Goal: Task Accomplishment & Management: Manage account settings

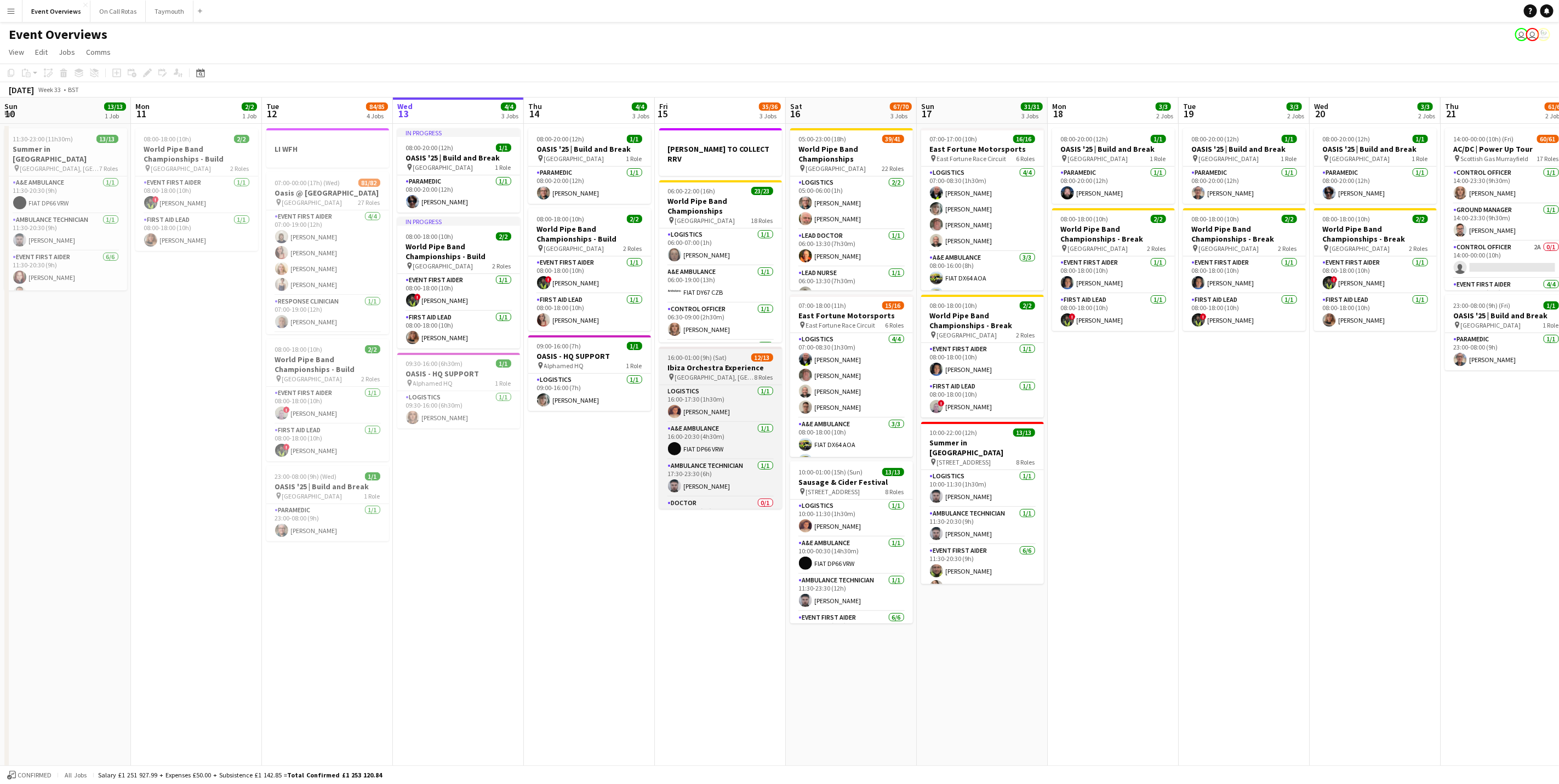
scroll to position [0, 262]
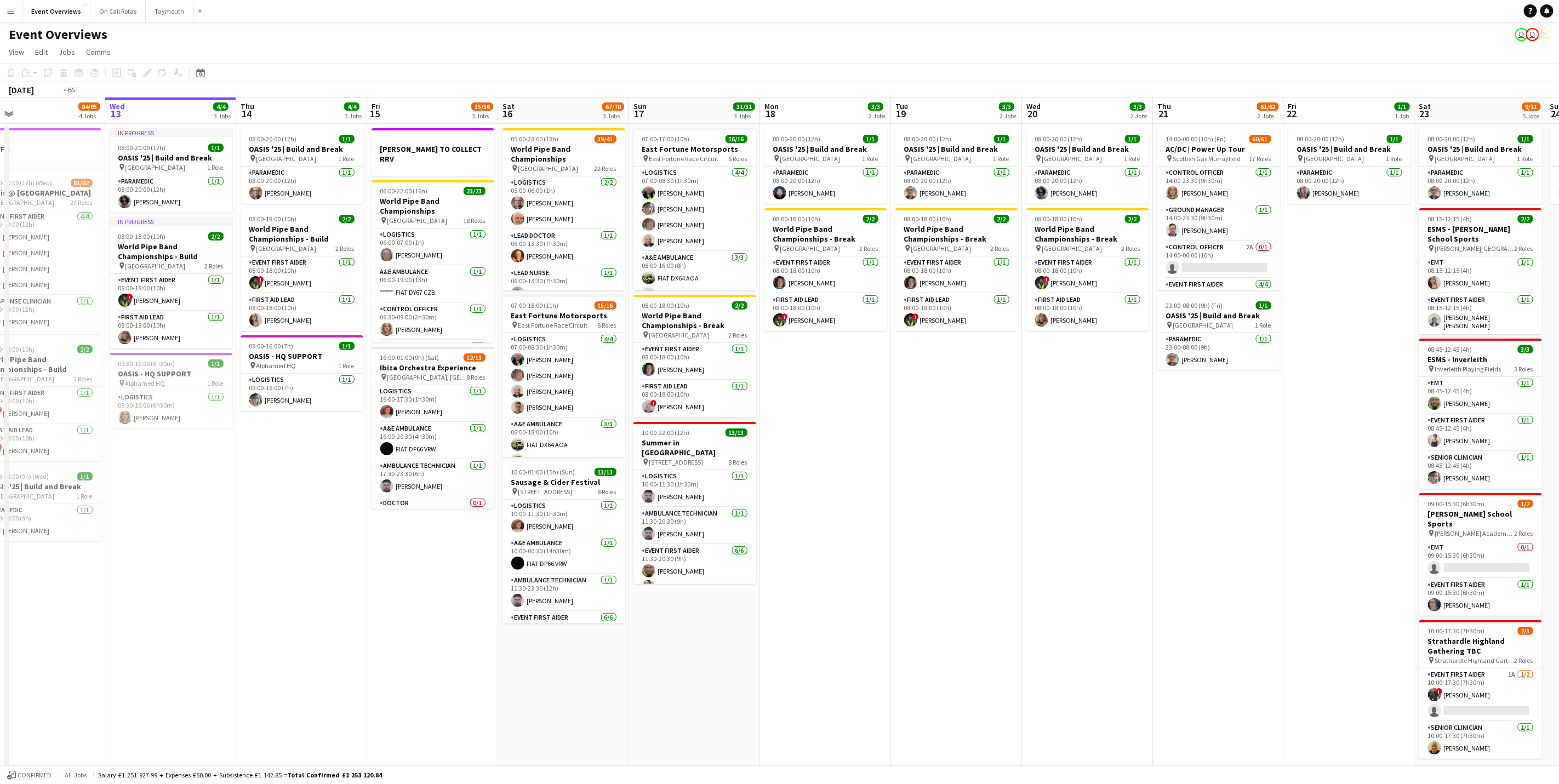
drag, startPoint x: 369, startPoint y: 536, endPoint x: 534, endPoint y: 557, distance: 166.3
click at [534, 564] on app-calendar-viewport "Sun 10 13/13 1 Job Mon 11 2/2 1 Job Tue 12 84/85 4 Jobs Wed 13 4/4 3 Jobs Thu 1…" at bounding box center [780, 444] width 1559 height 694
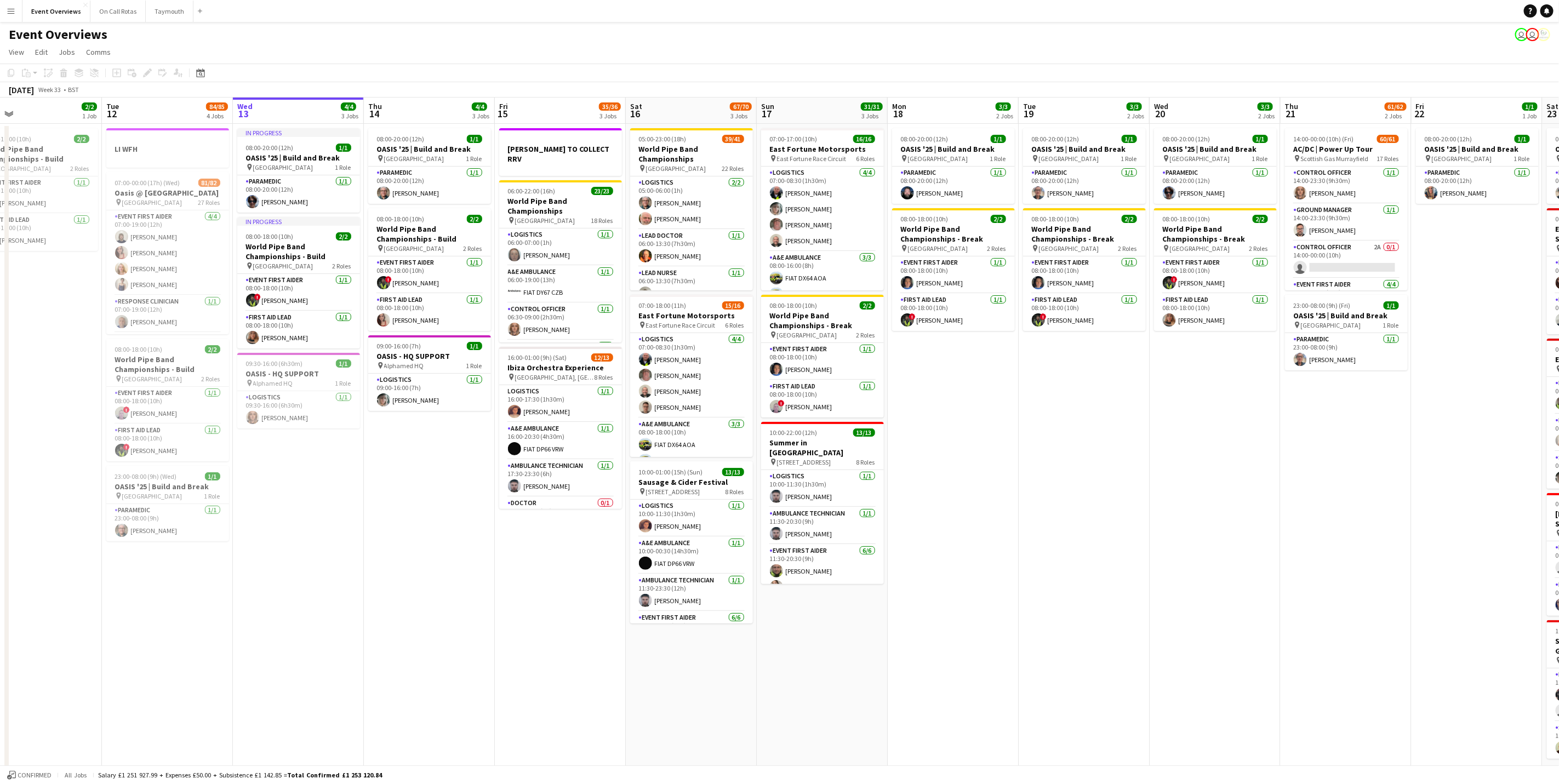
scroll to position [0, 324]
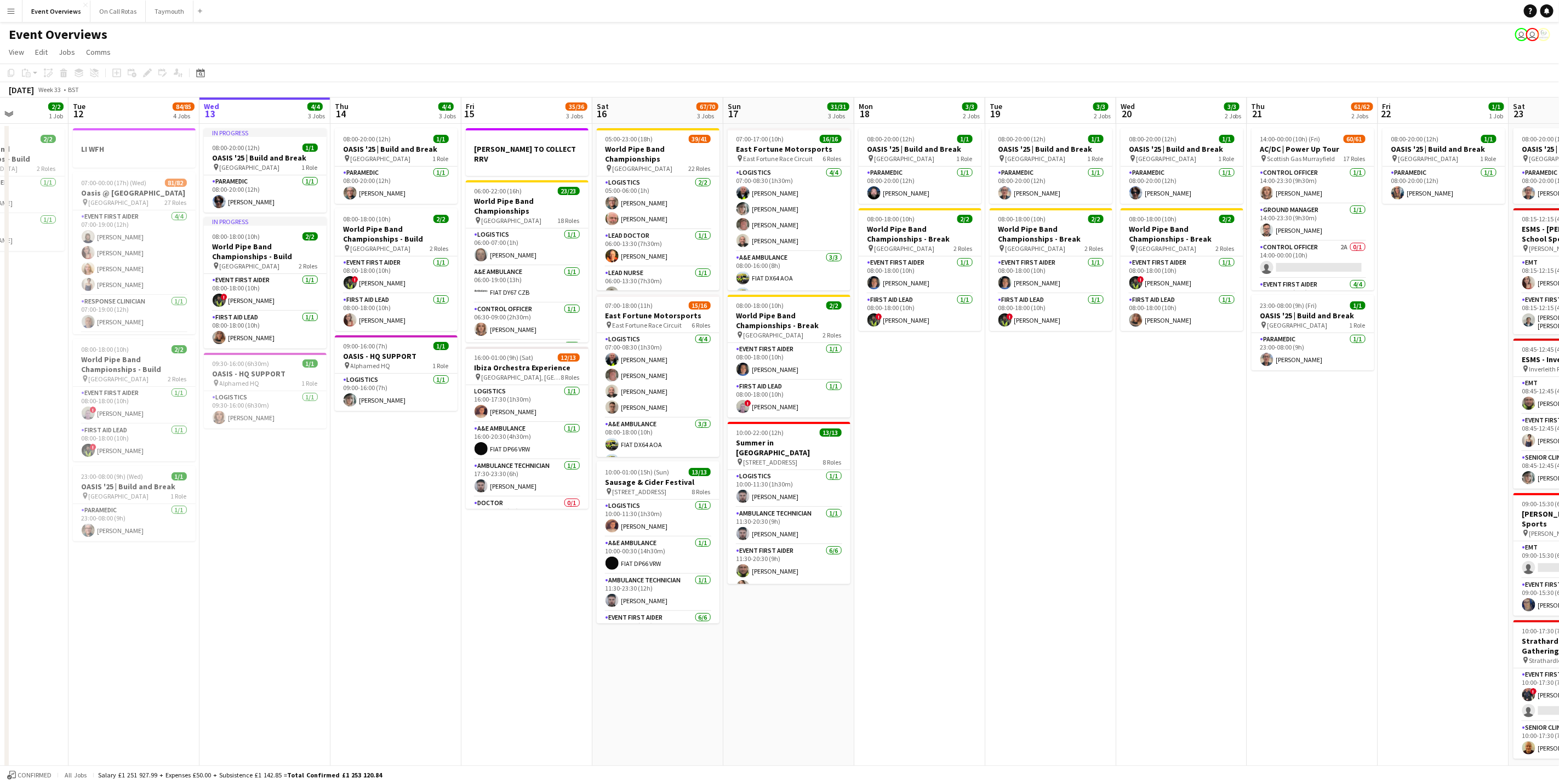
click at [1239, 407] on app-calendar-viewport "Sat 9 94/95 2 Jobs Sun 10 13/13 1 Job Mon 11 2/2 1 Job Tue 12 84/85 4 Jobs Wed …" at bounding box center [780, 444] width 1559 height 694
click at [395, 186] on app-card-role "Paramedic [DATE] 08:00-20:00 (12h) [PERSON_NAME]" at bounding box center [396, 185] width 123 height 38
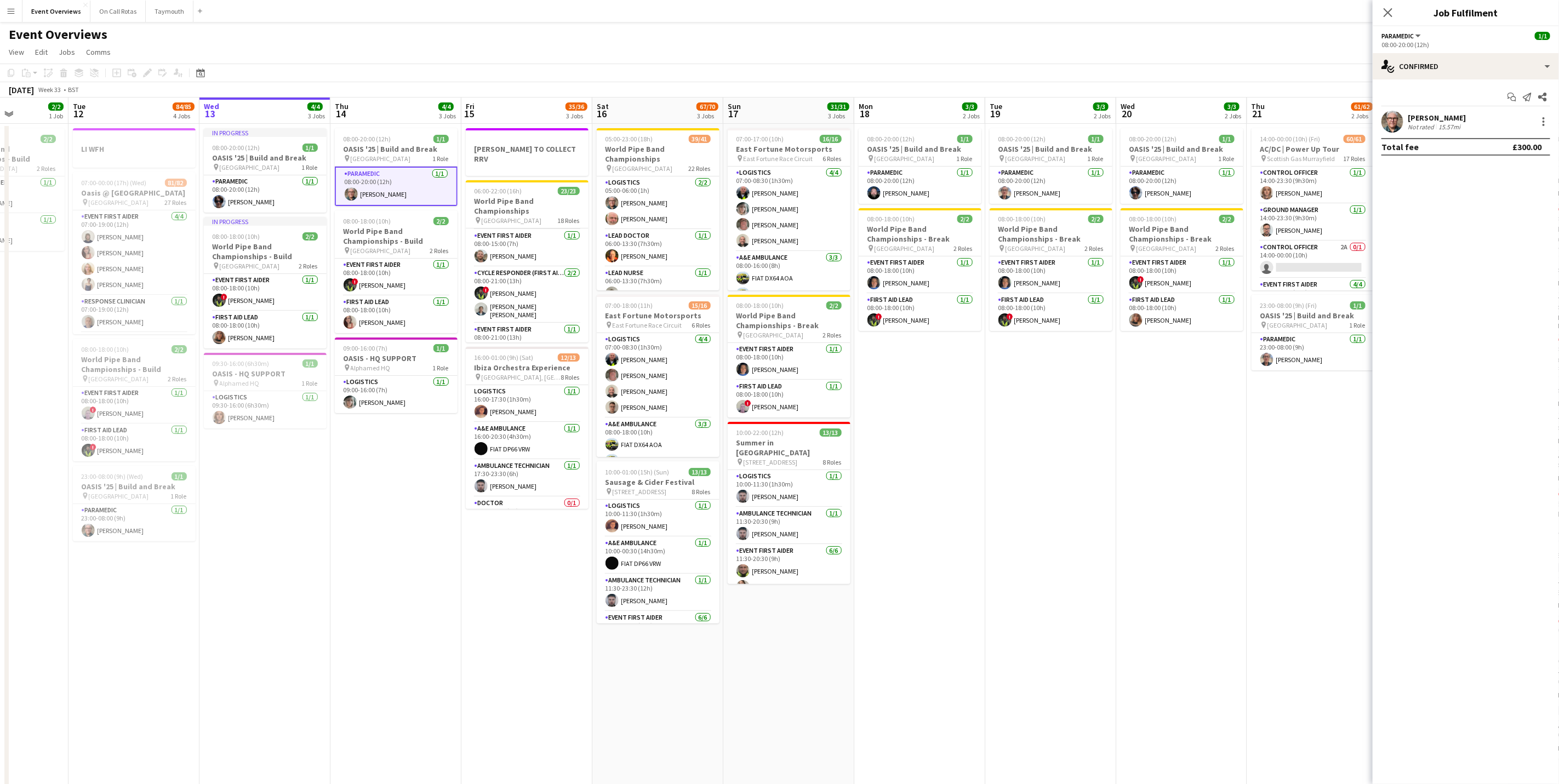
click at [1409, 126] on div "Not rated" at bounding box center [1422, 127] width 28 height 8
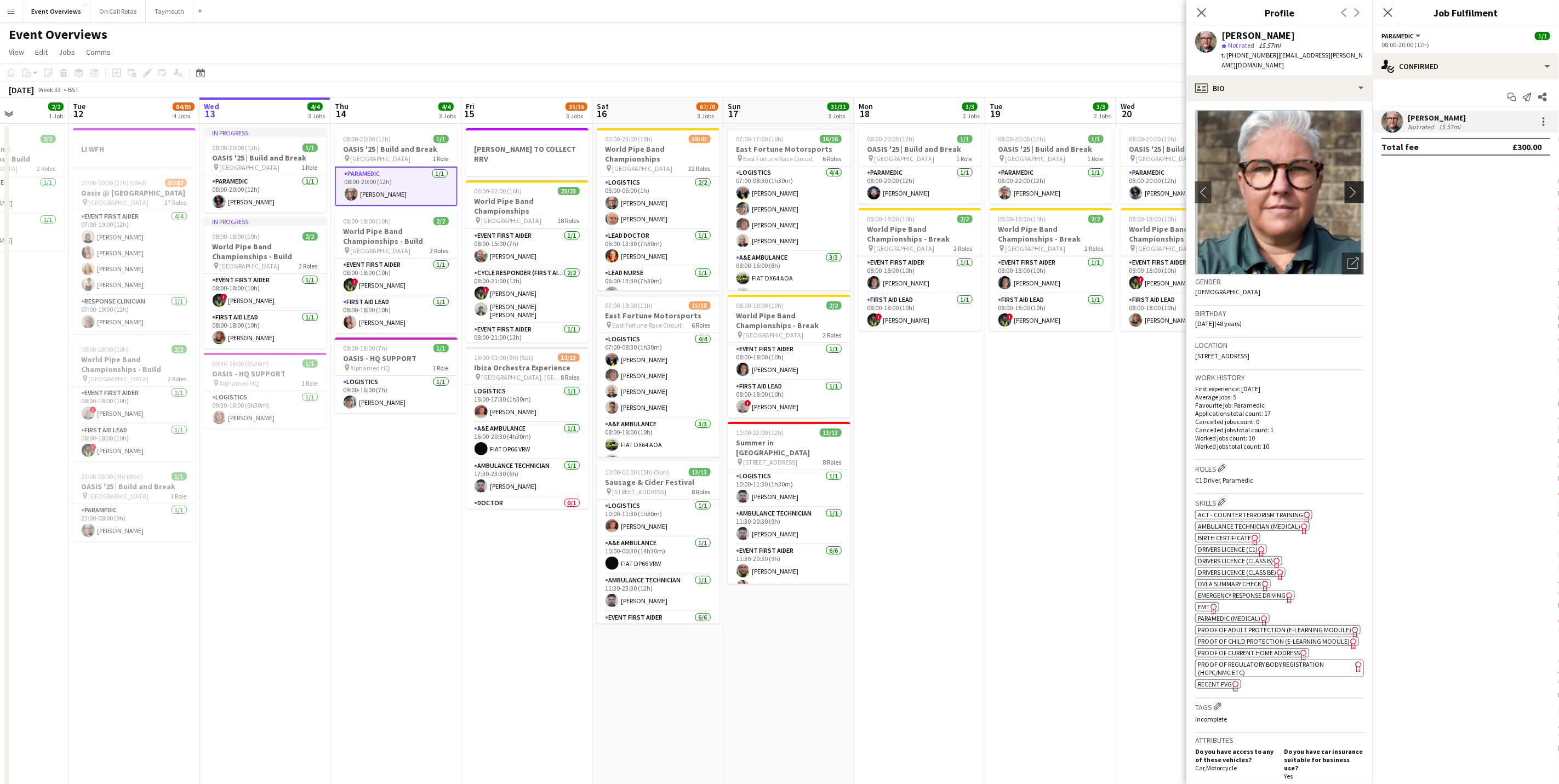
click at [1347, 186] on app-icon "chevron-right" at bounding box center [1356, 192] width 17 height 11
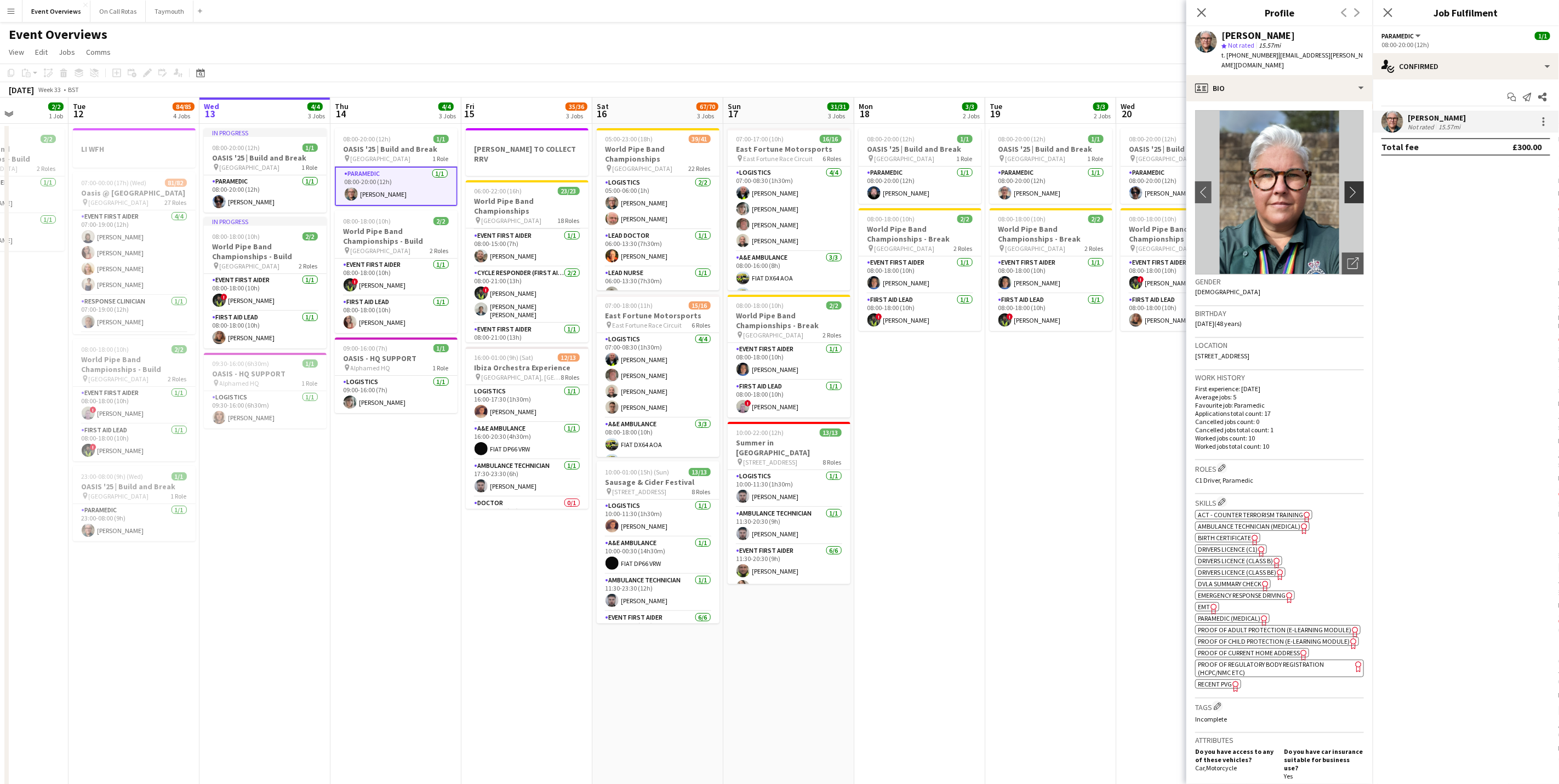
click at [1347, 186] on app-icon "chevron-right" at bounding box center [1356, 192] width 17 height 11
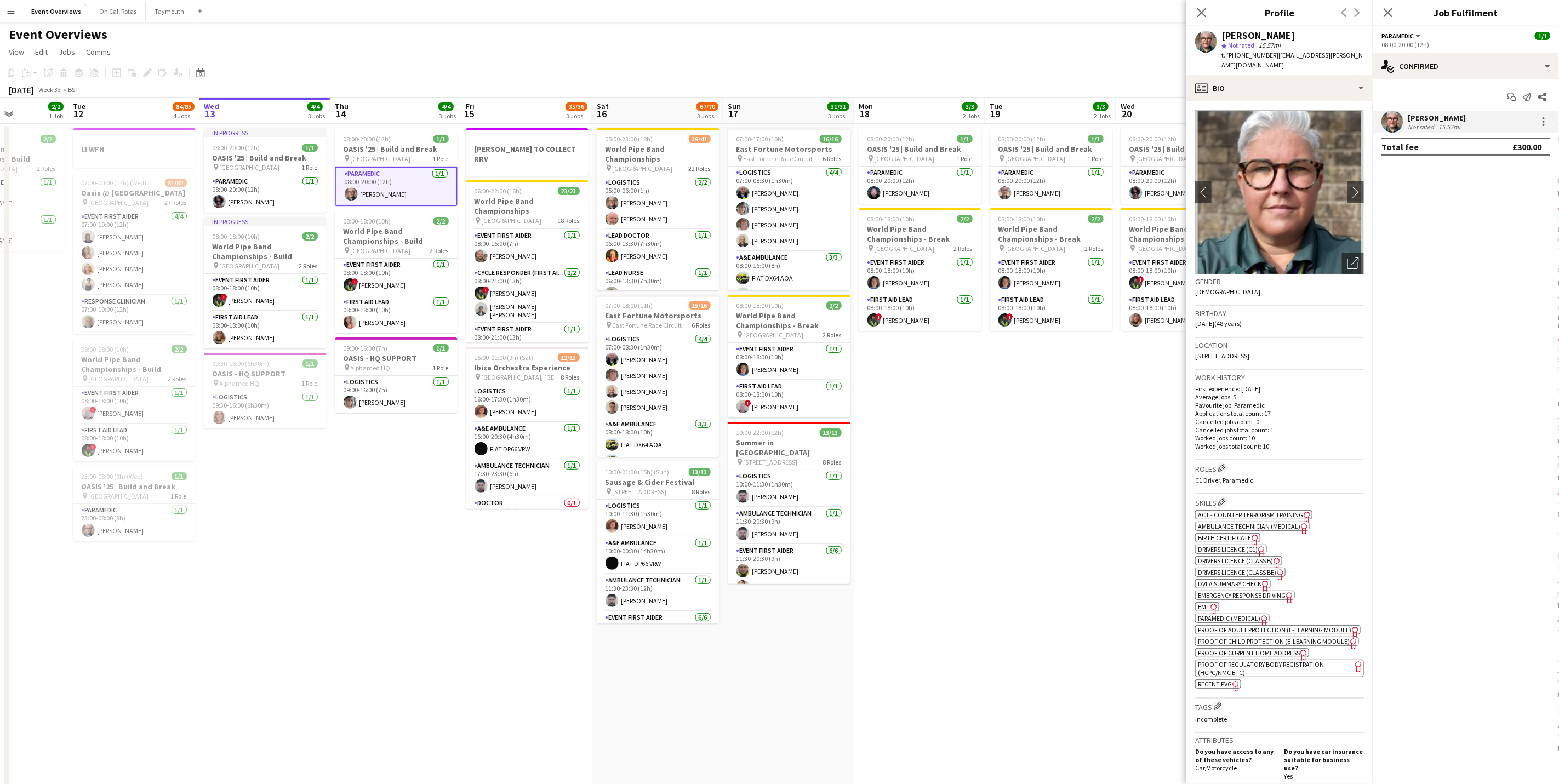
click at [1293, 102] on app-crew-profile-bio "chevron-left chevron-right Open photos pop-in Gender [DEMOGRAPHIC_DATA] Birthda…" at bounding box center [1279, 443] width 186 height 682
click at [1295, 87] on div "profile Bio" at bounding box center [1279, 88] width 186 height 26
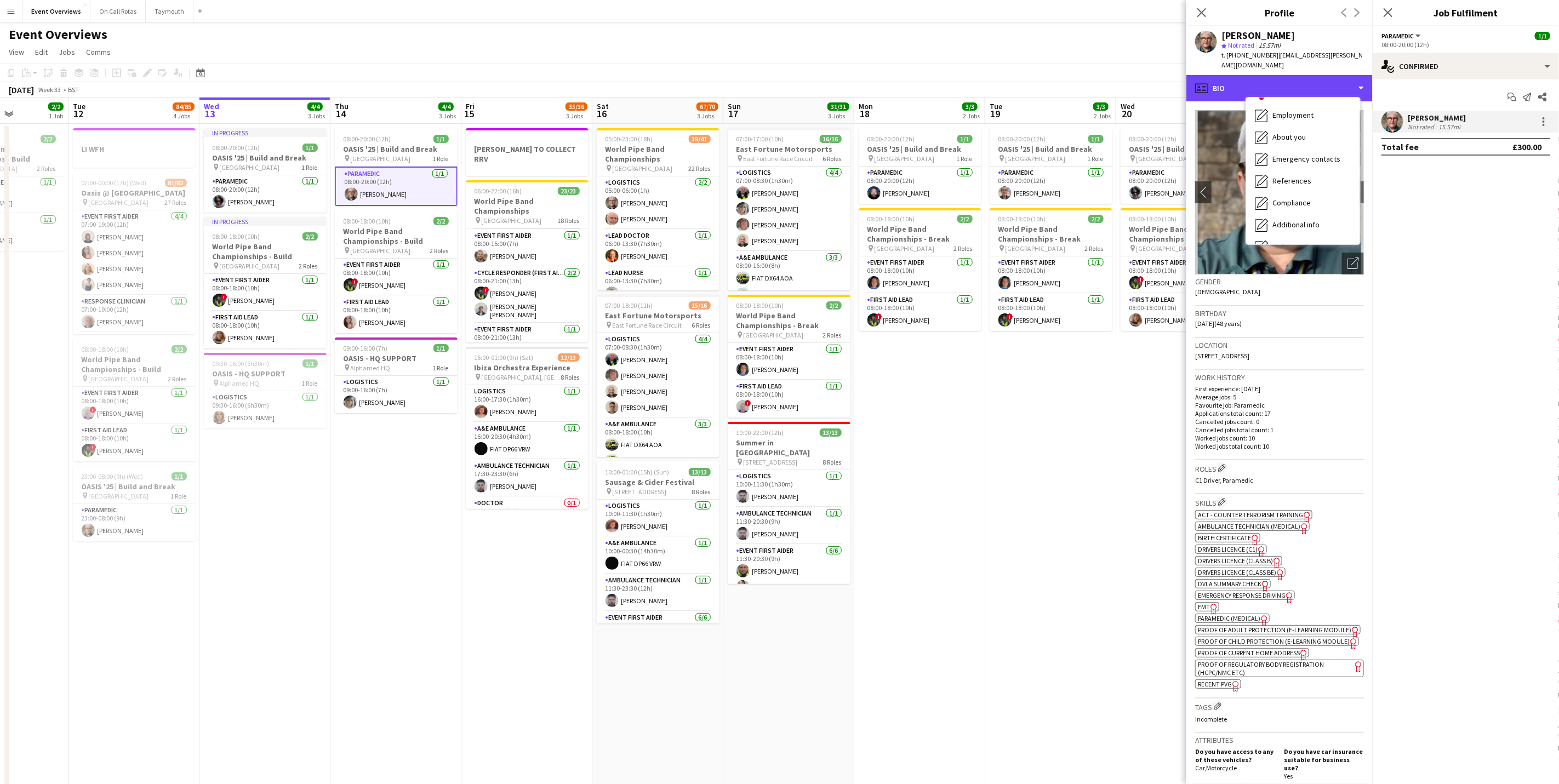
scroll to position [191, 0]
click at [1295, 223] on span "Calendar" at bounding box center [1287, 228] width 29 height 10
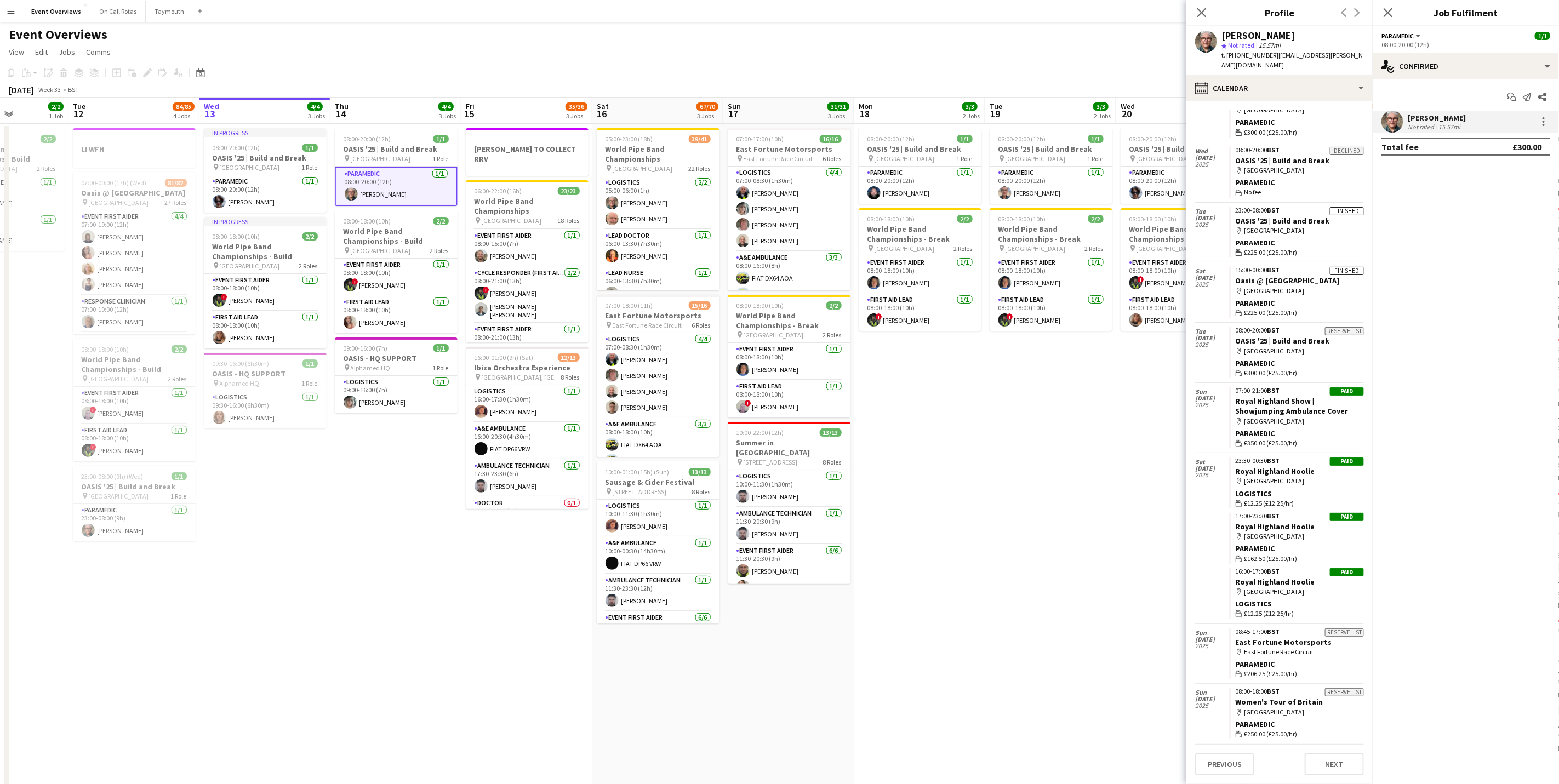
scroll to position [310, 0]
click at [254, 194] on app-card-role "Paramedic [DATE] 08:00-20:00 (12h) [PERSON_NAME]" at bounding box center [265, 194] width 123 height 38
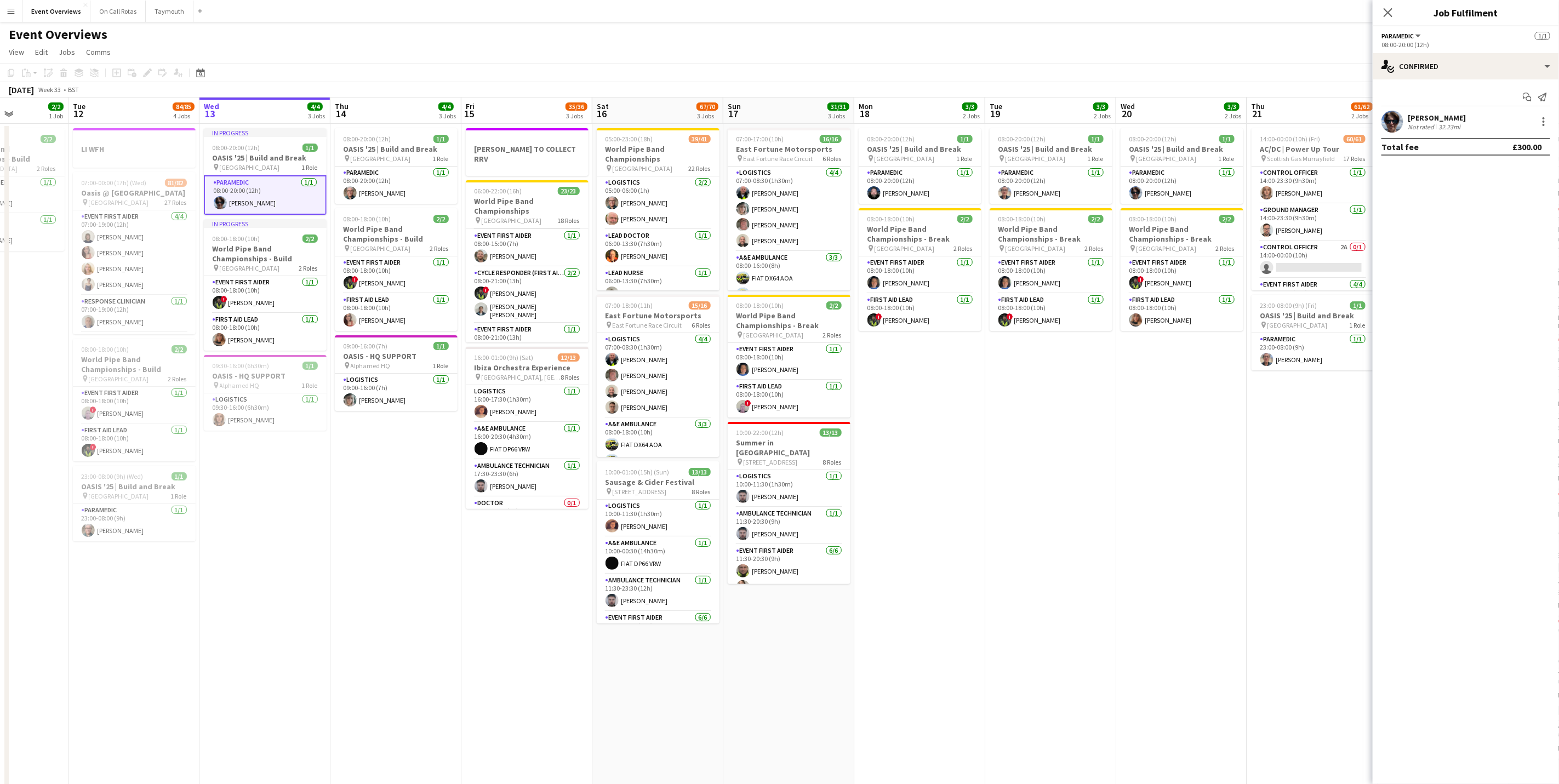
click at [1437, 125] on div "32.23mi" at bounding box center [1449, 127] width 26 height 8
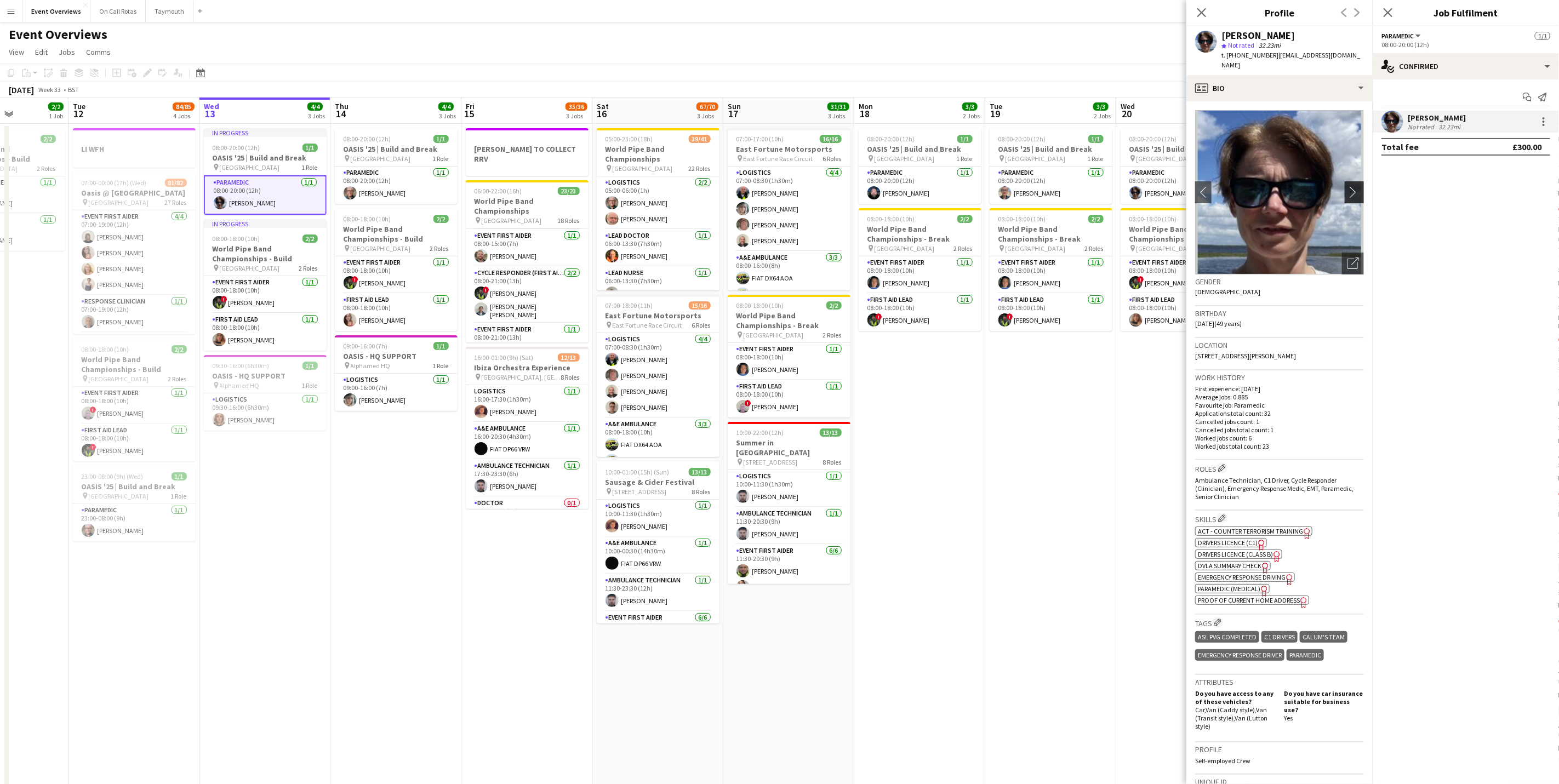
click at [1347, 186] on app-icon "chevron-right" at bounding box center [1356, 192] width 17 height 11
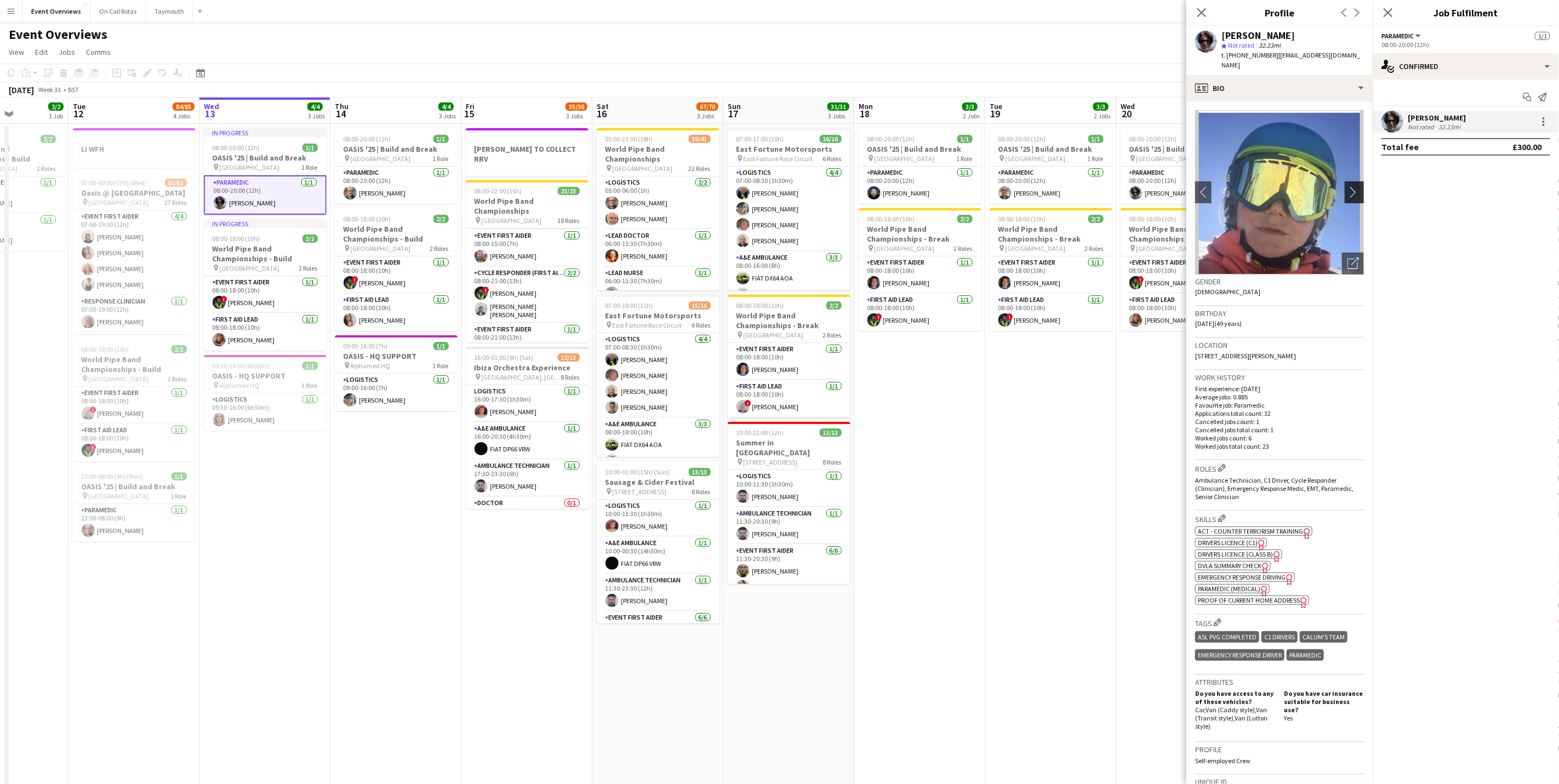
click at [1347, 186] on app-icon "chevron-right" at bounding box center [1356, 192] width 17 height 11
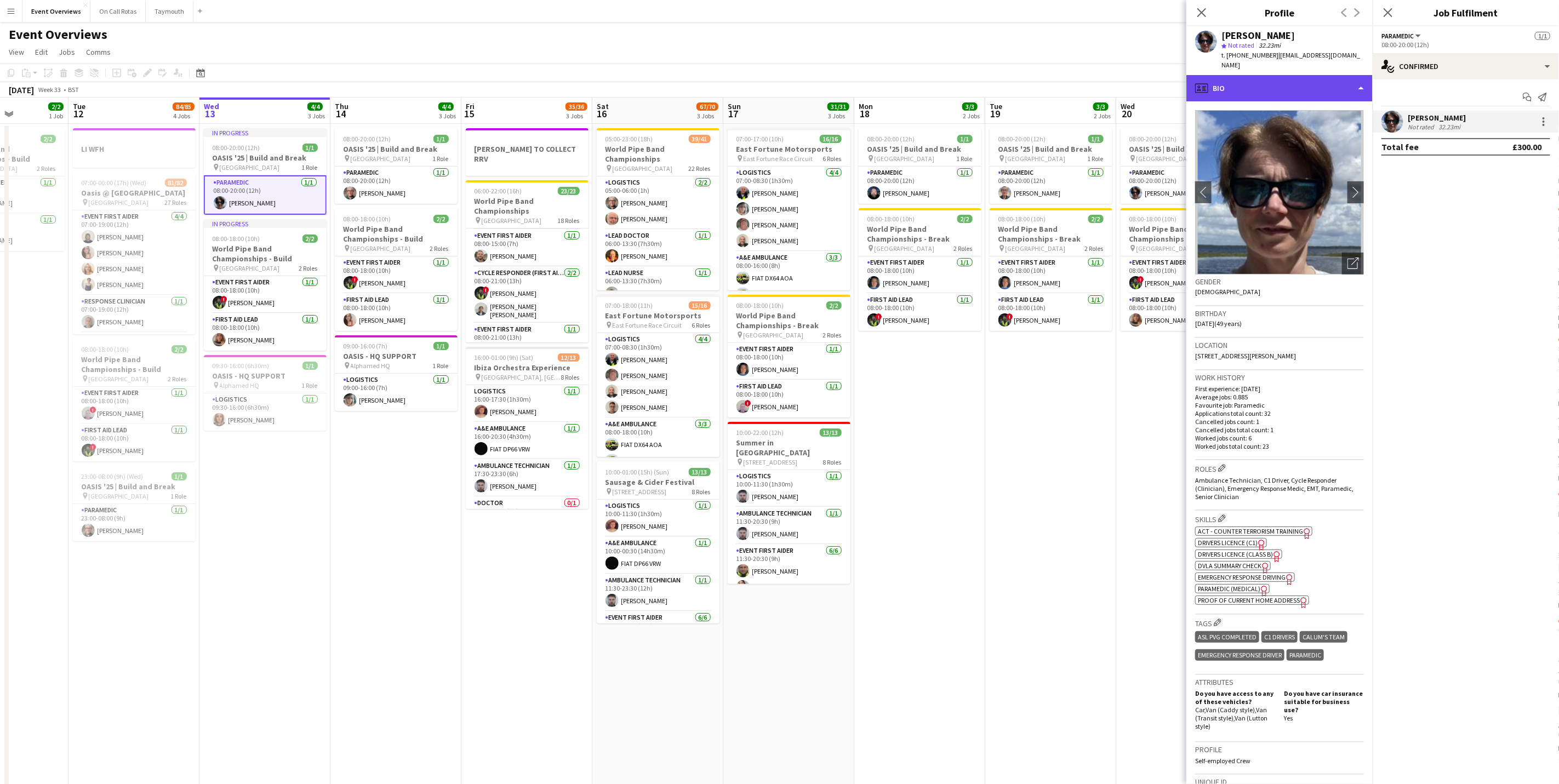
click at [1319, 78] on div "profile Bio" at bounding box center [1279, 88] width 186 height 26
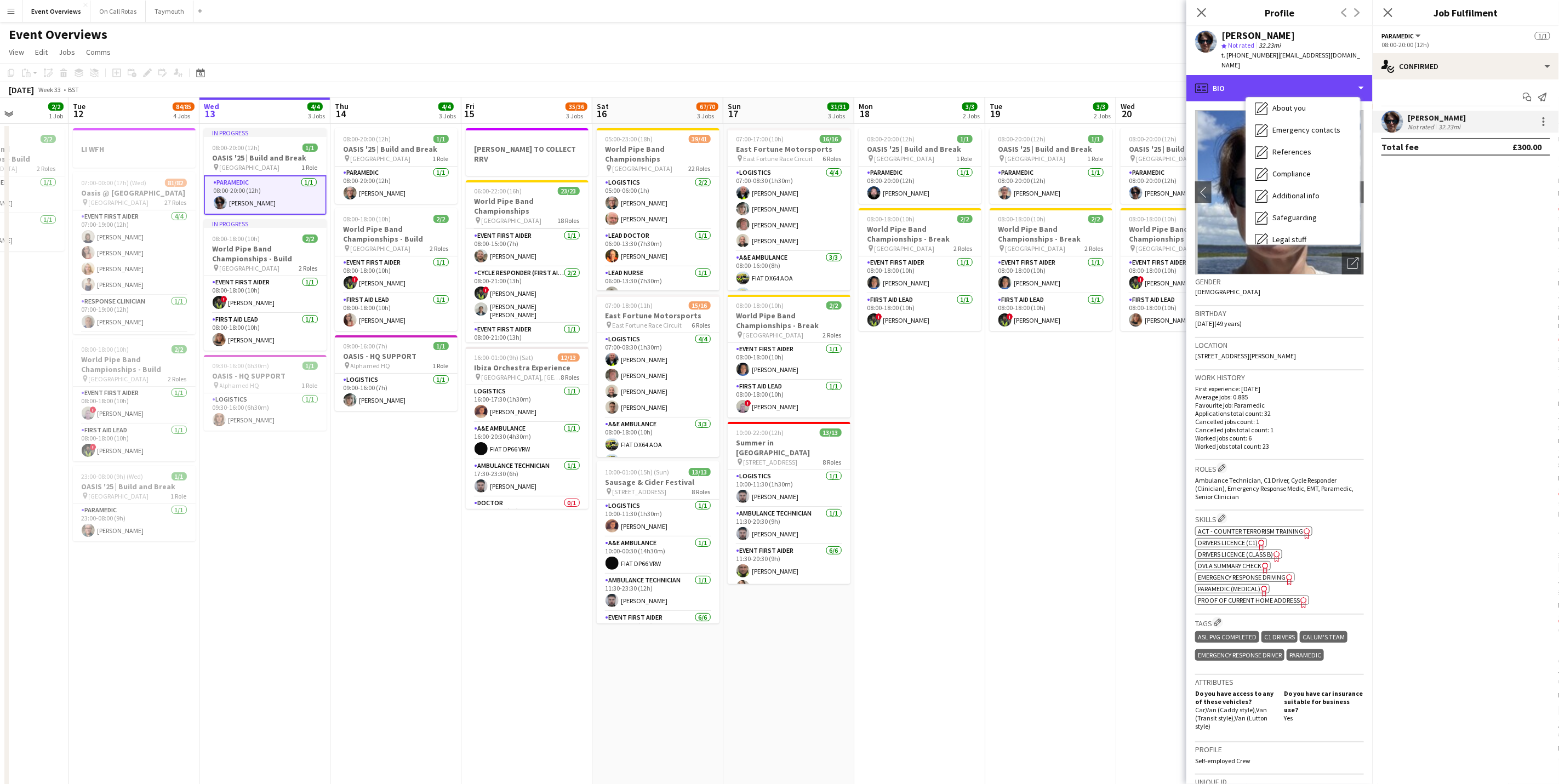
scroll to position [191, 0]
click at [1313, 218] on div "Calendar Calendar" at bounding box center [1303, 229] width 114 height 22
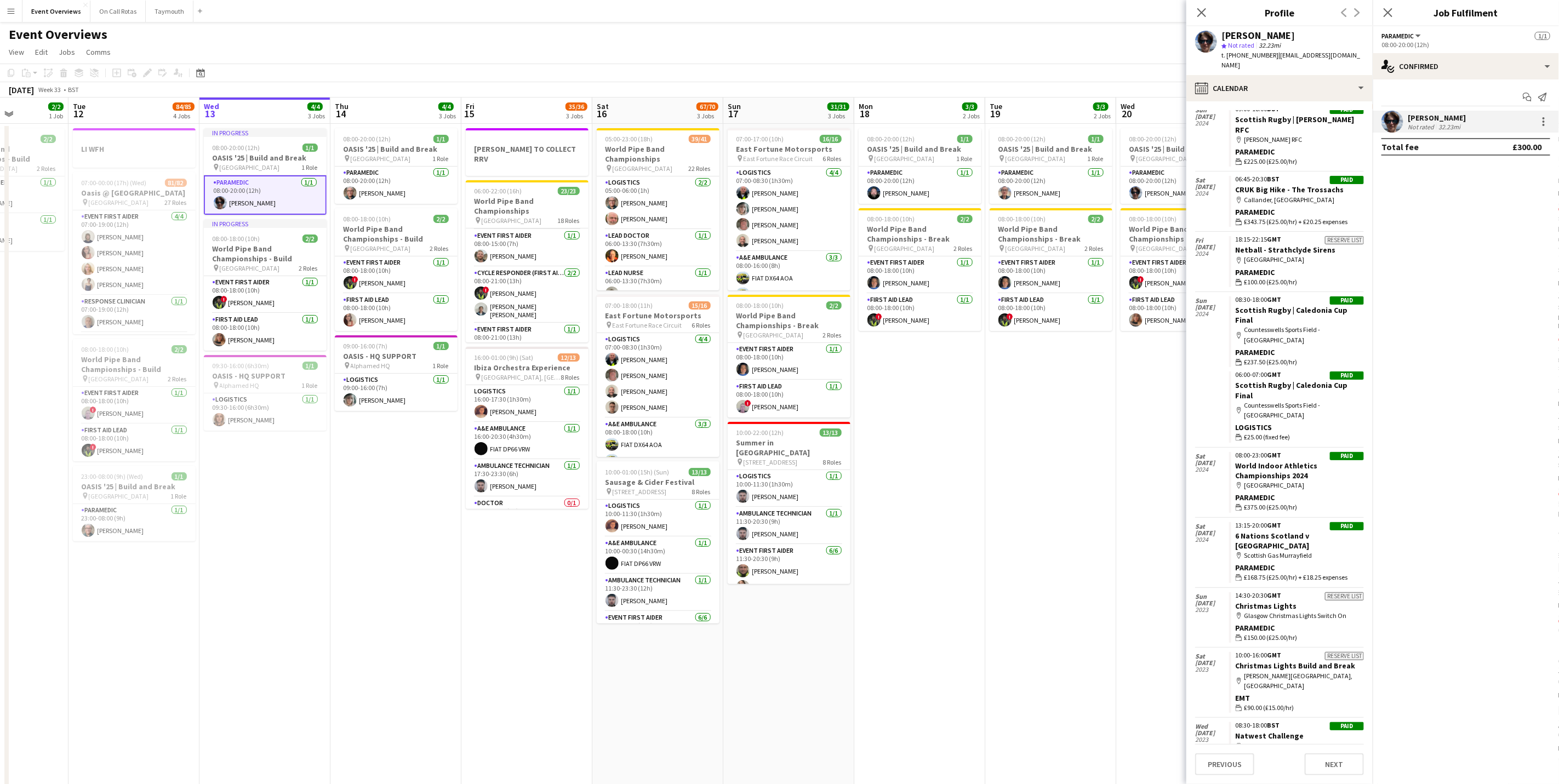
scroll to position [1381, 0]
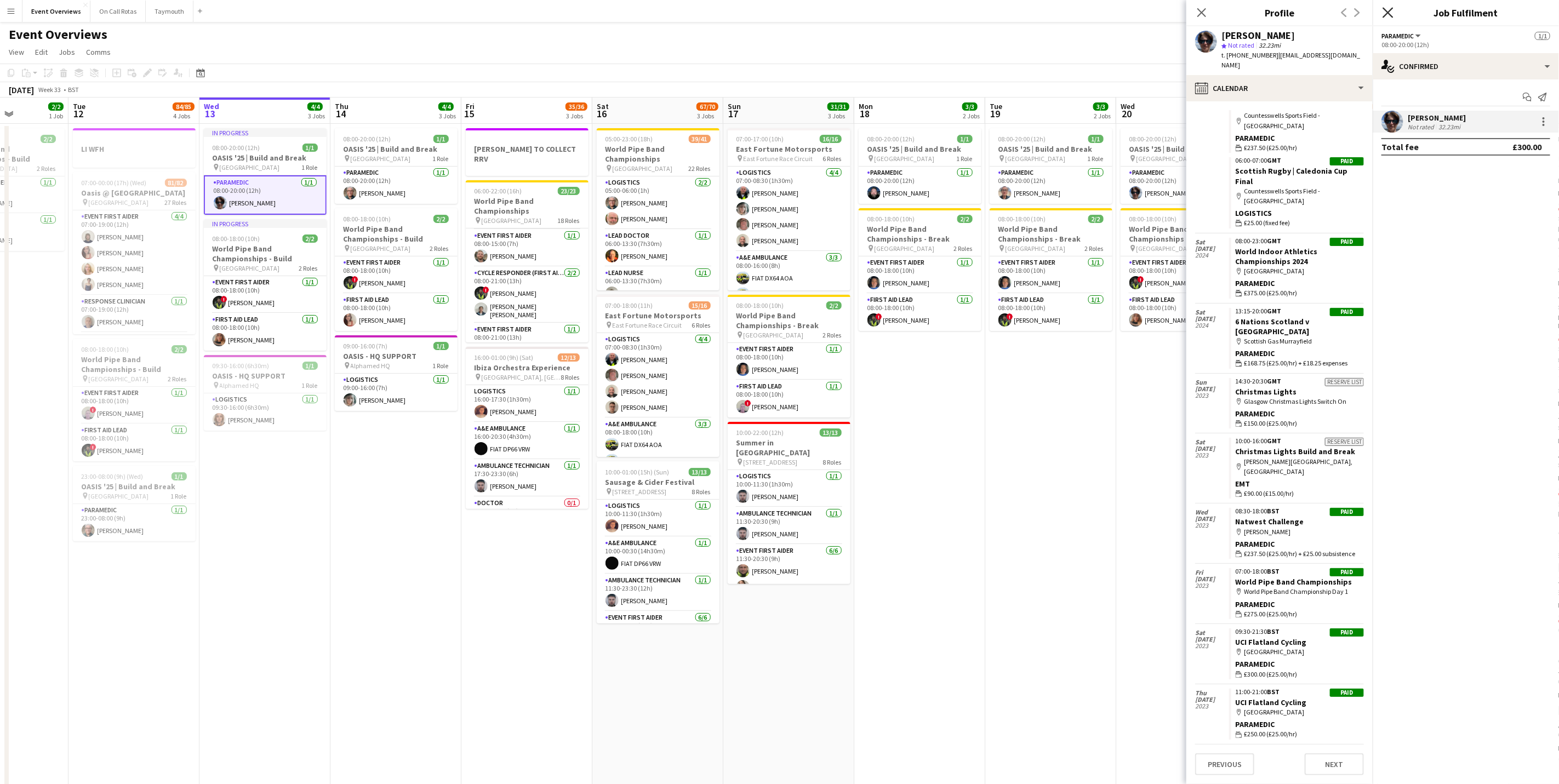
click at [1388, 12] on icon at bounding box center [1387, 12] width 10 height 10
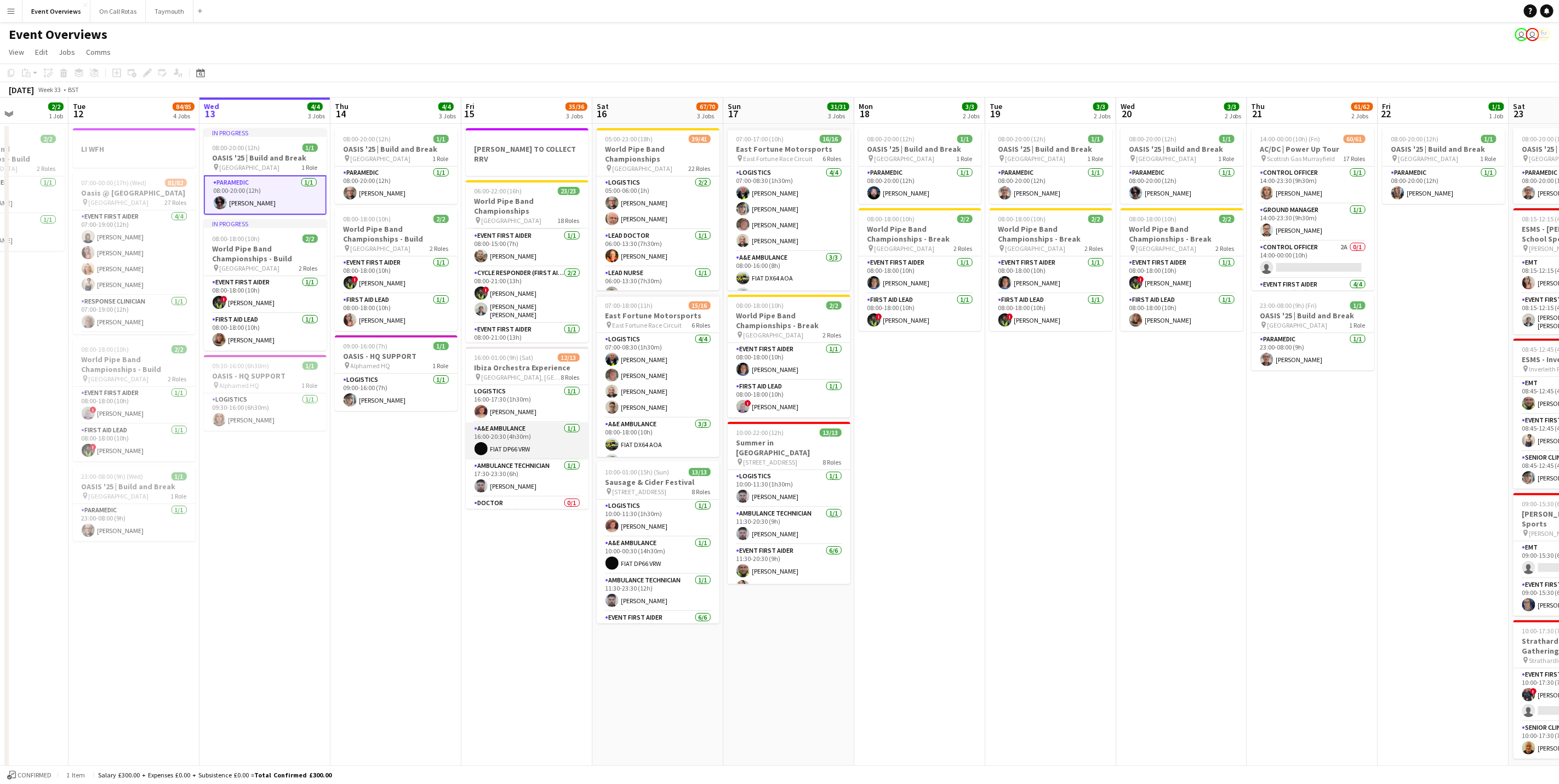
scroll to position [82, 0]
click at [519, 430] on app-card-role "Doctor 0/1 17:30-23:30 (6h) single-neutral-actions" at bounding box center [527, 433] width 123 height 38
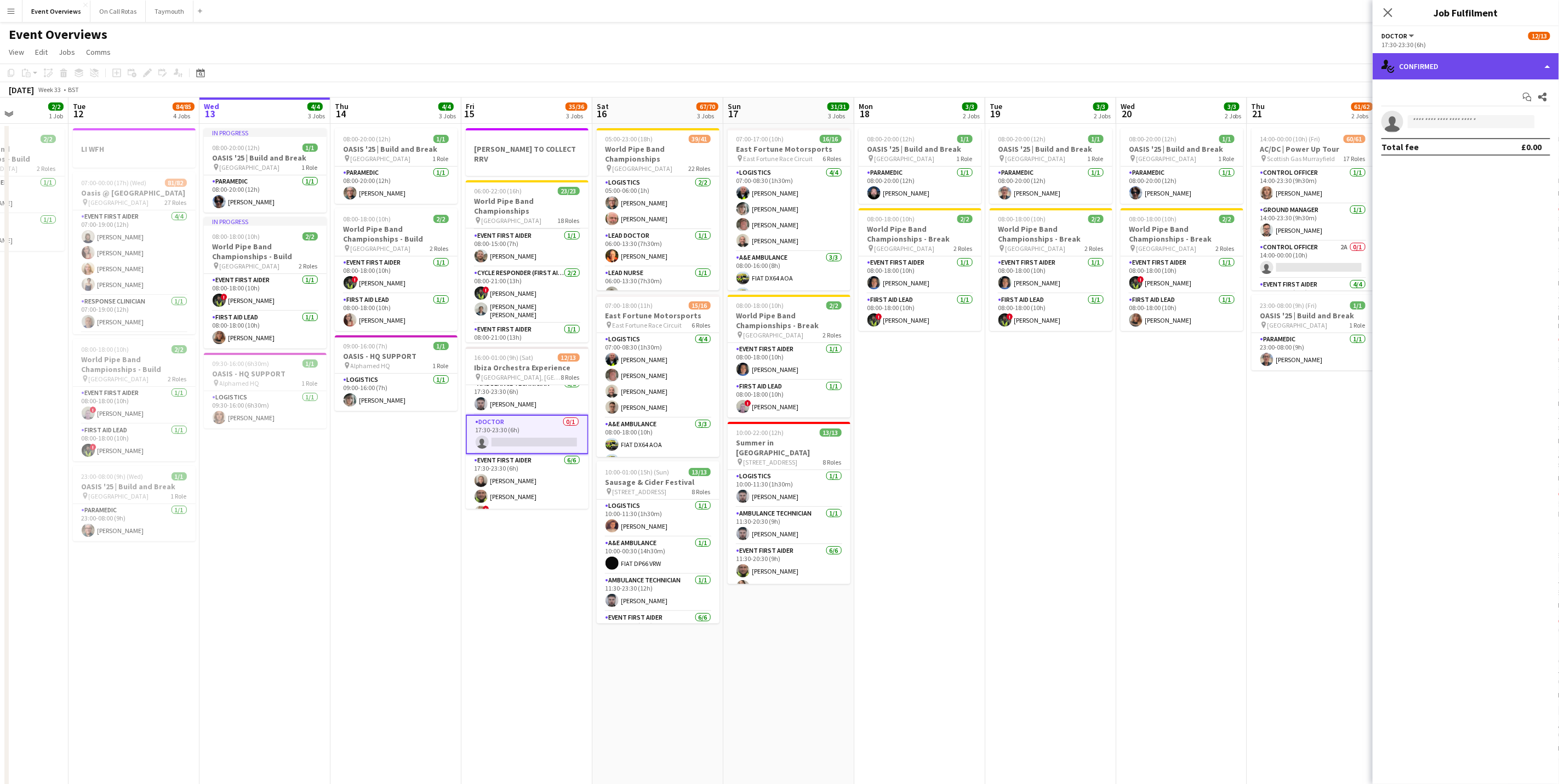
click at [1458, 68] on div "single-neutral-actions-check-2 Confirmed" at bounding box center [1466, 66] width 186 height 26
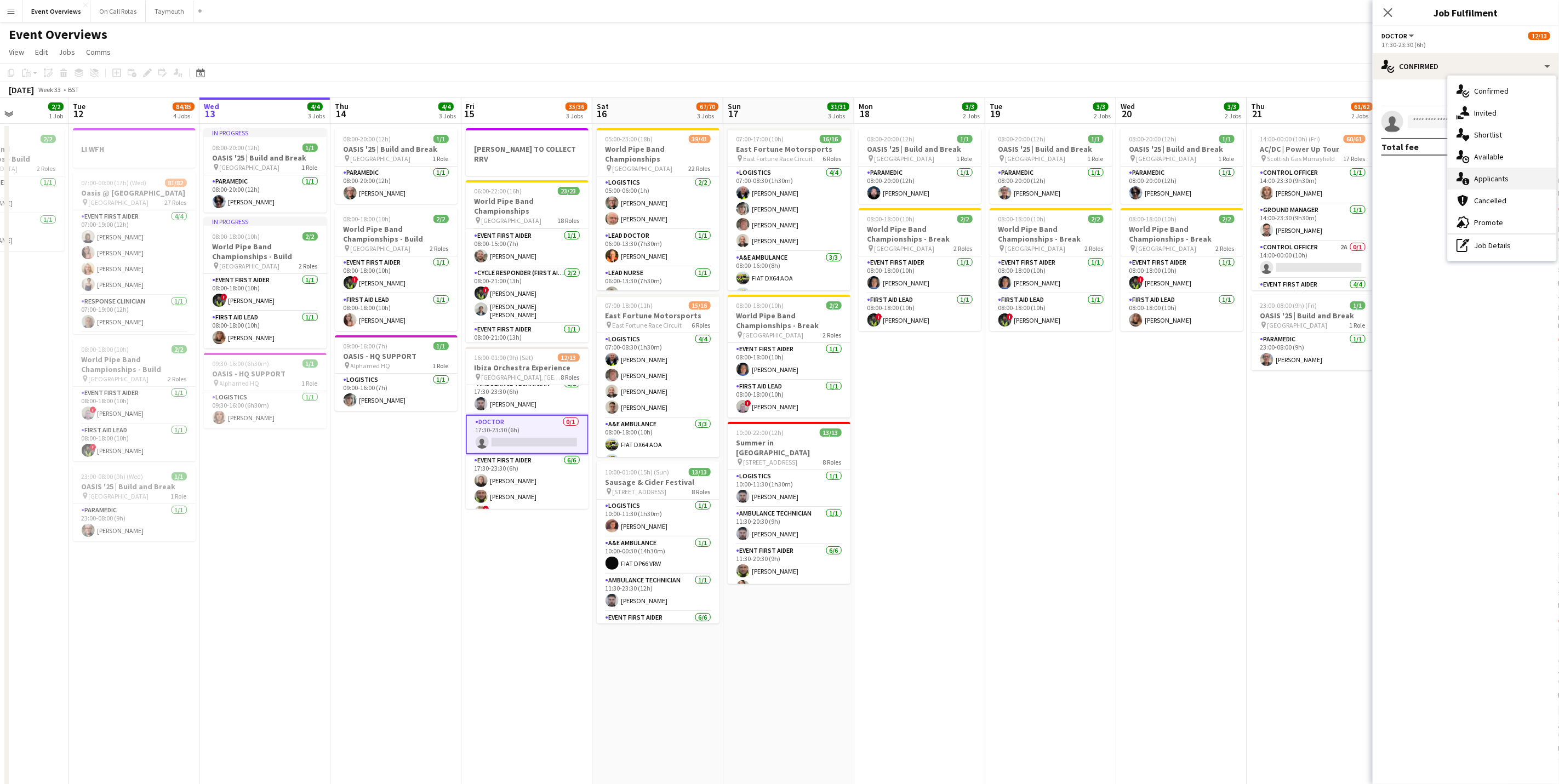
click at [1493, 181] on div "single-neutral-actions-information Applicants" at bounding box center [1502, 178] width 108 height 22
click at [1386, 5] on div "Close pop-in" at bounding box center [1388, 13] width 31 height 25
click at [1390, 12] on icon at bounding box center [1387, 12] width 10 height 10
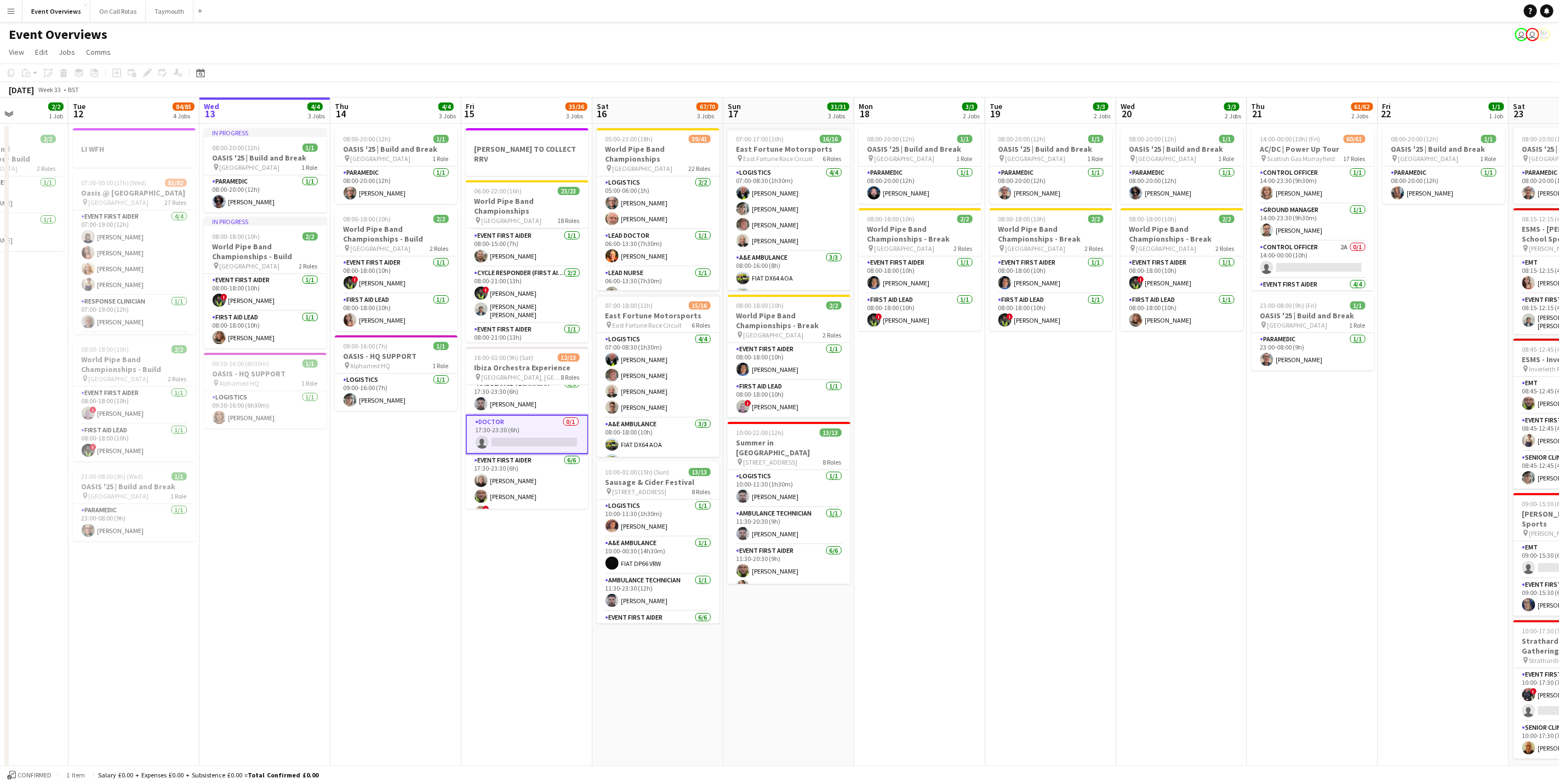
click at [987, 627] on app-date-cell "08:00-20:00 (12h) 1/1 OASIS '25 | Build and Break pin [GEOGRAPHIC_DATA] 1 Role …" at bounding box center [1051, 458] width 131 height 668
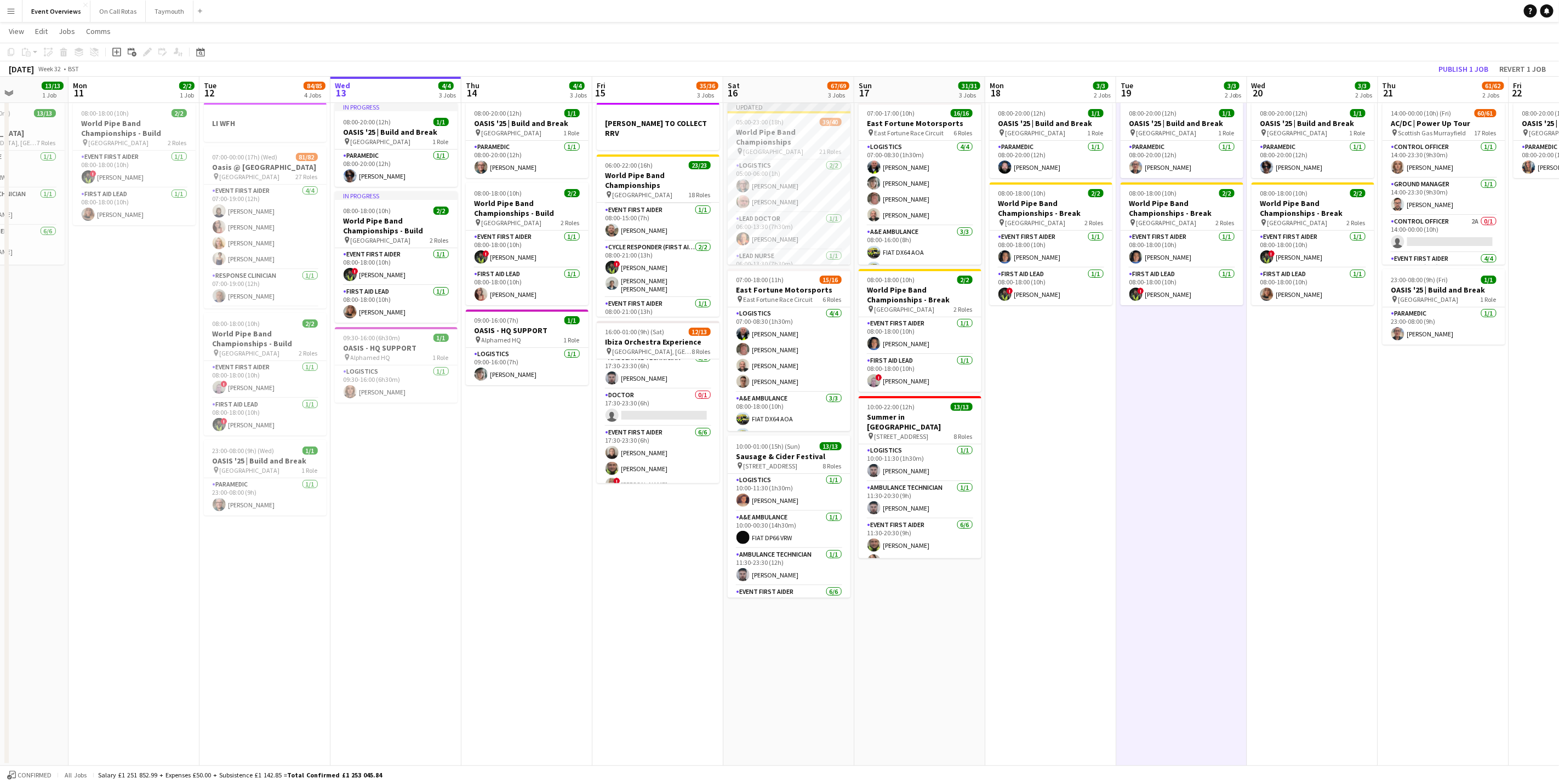
scroll to position [0, 288]
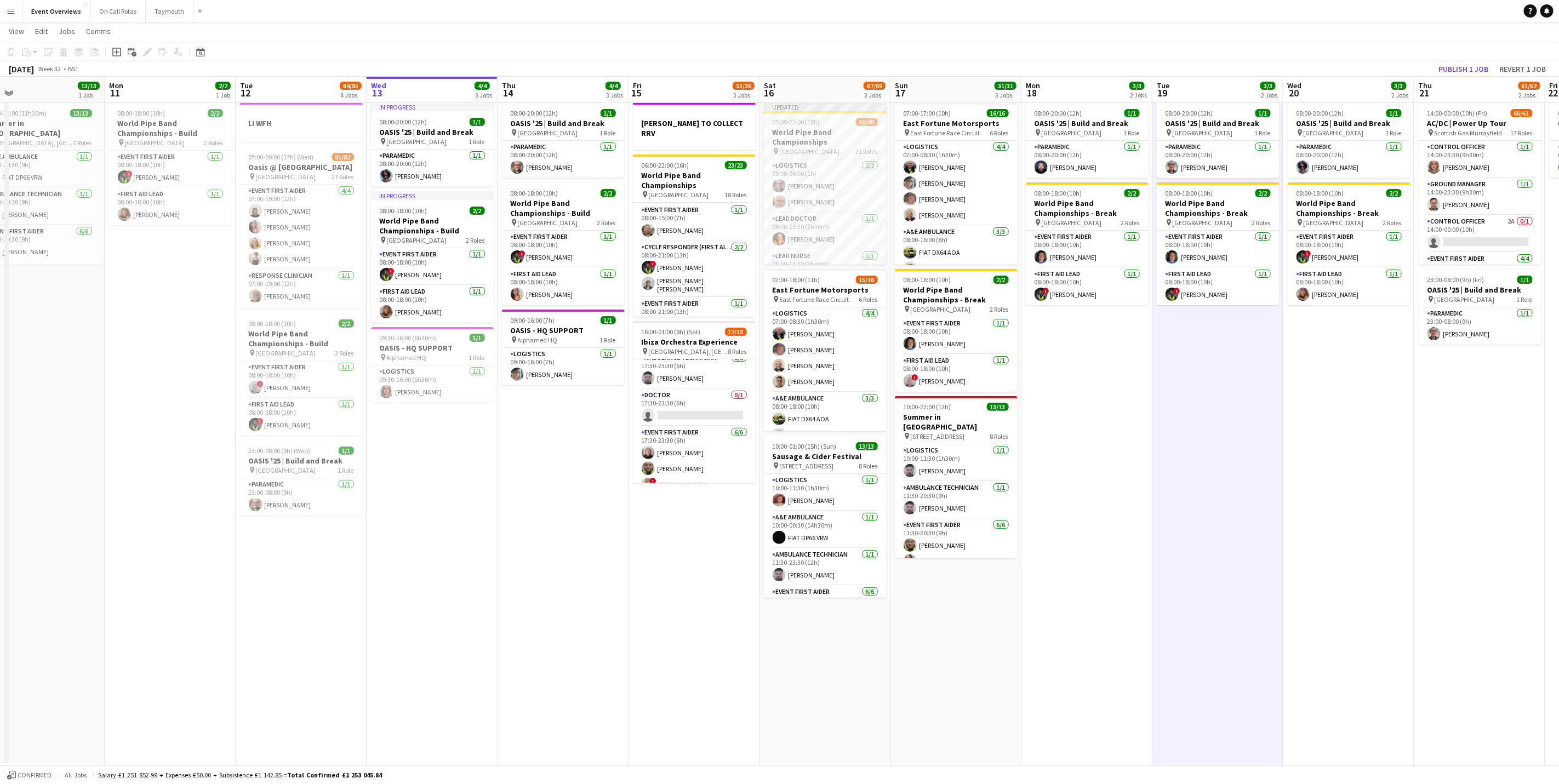
drag, startPoint x: 536, startPoint y: 524, endPoint x: 704, endPoint y: 528, distance: 168.0
click at [704, 528] on app-calendar-viewport "Fri 8 96/97 2 Jobs Sat 9 94/95 2 Jobs Sun 10 13/13 1 Job Mon 11 2/2 1 Job Tue 1…" at bounding box center [780, 392] width 1559 height 748
